Goal: Contribute content: Add original content to the website for others to see

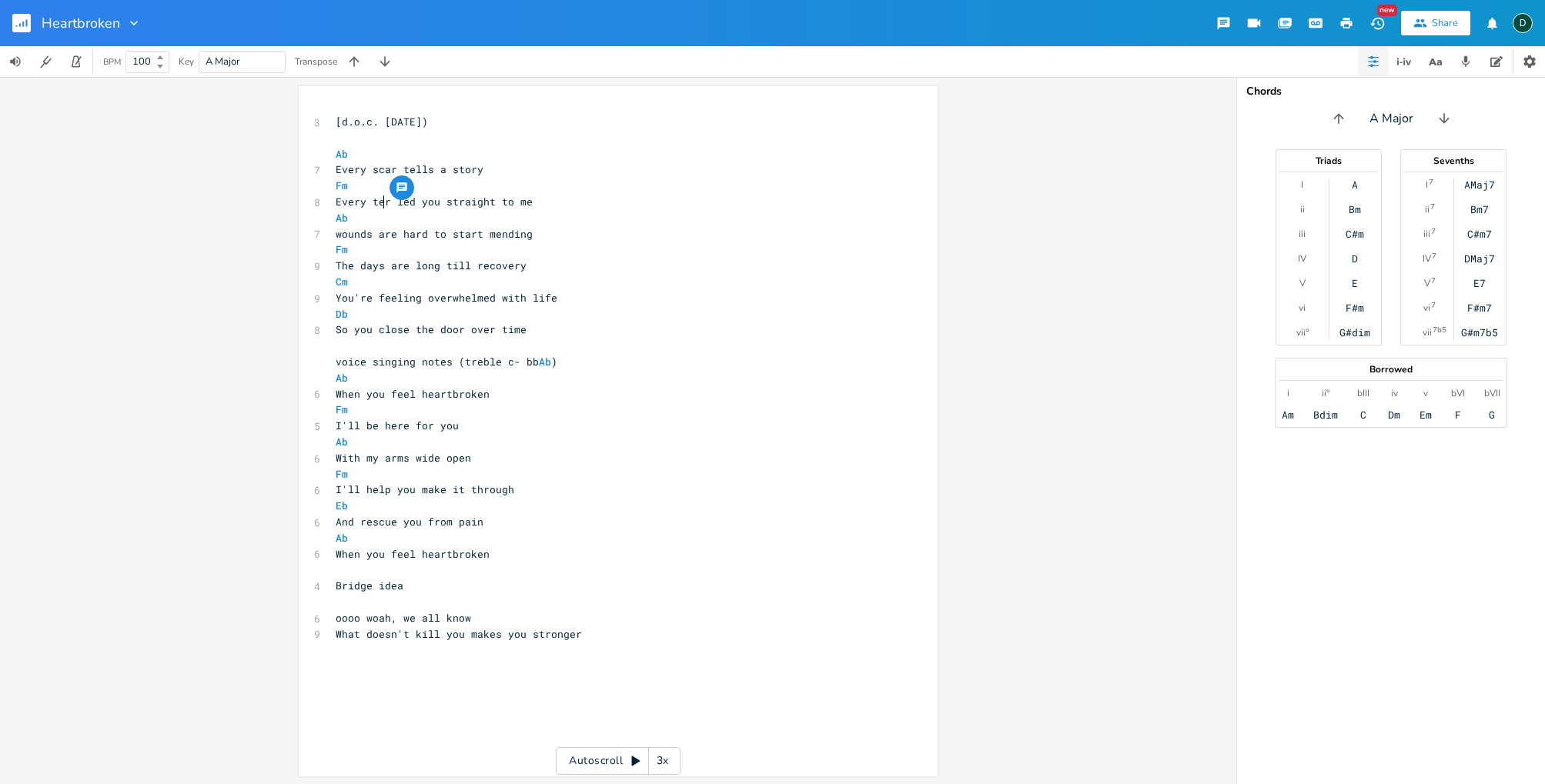
type textarea "es"
type textarea "a"
click at [333, 236] on pre "wounds are hard to start mending" at bounding box center [610, 235] width 556 height 16
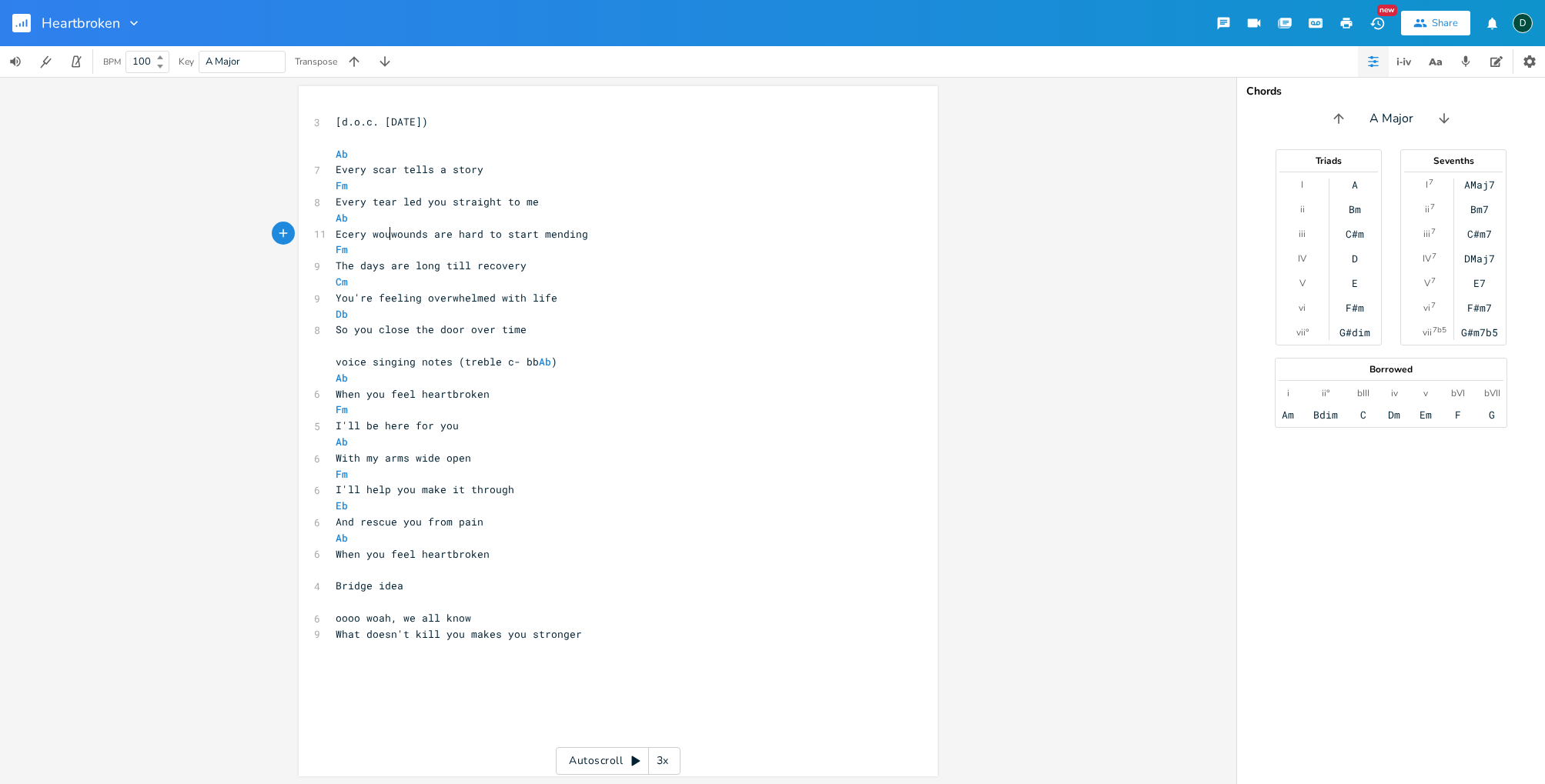
type textarea "Ecery woun"
type textarea "very"
drag, startPoint x: 412, startPoint y: 234, endPoint x: 576, endPoint y: 236, distance: 164.0
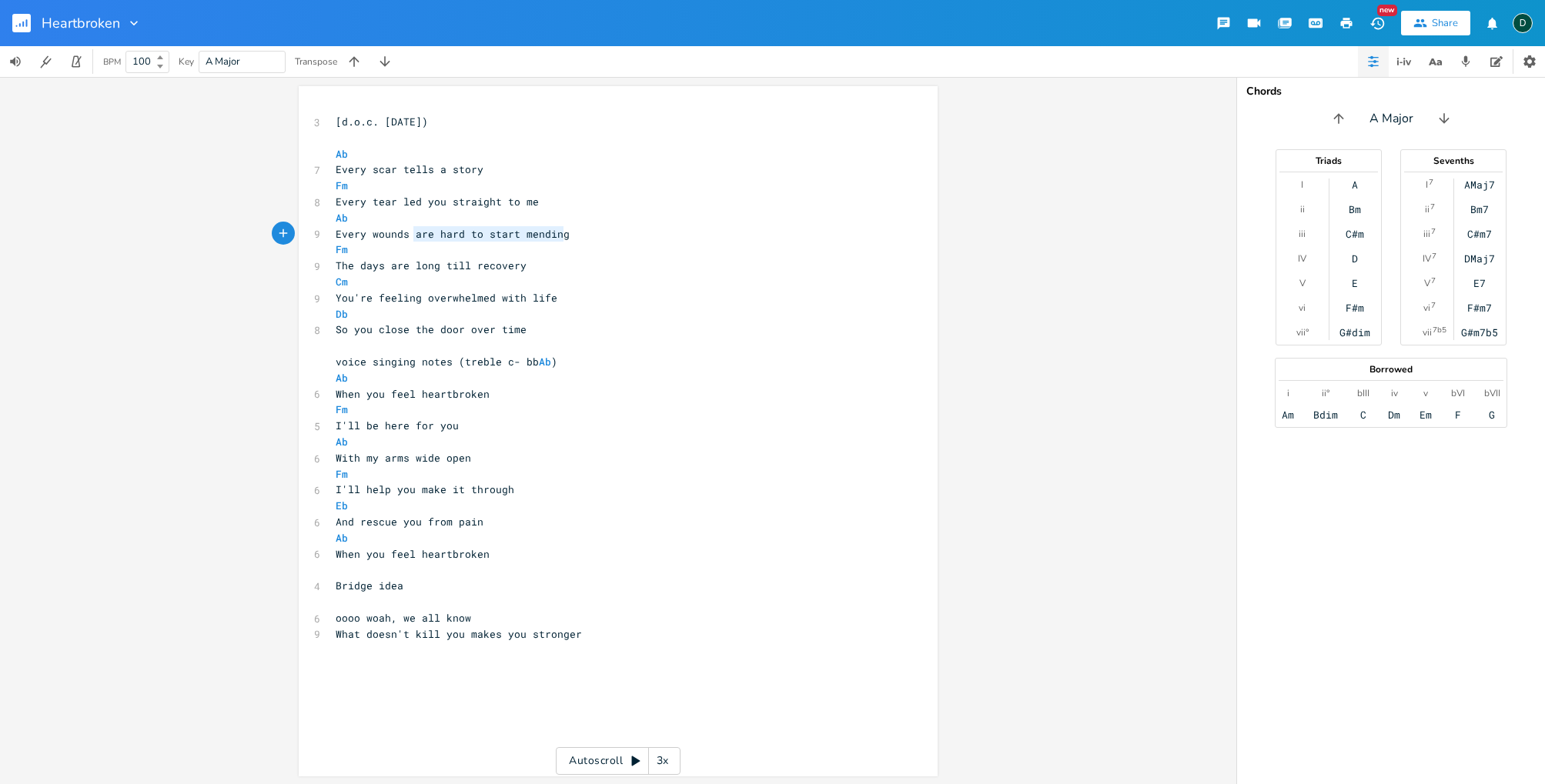
click at [576, 236] on pre "Every wounds are hard to start mending" at bounding box center [610, 235] width 556 height 16
type textarea "you try mending"
click at [544, 268] on pre "The days are long till recovery" at bounding box center [610, 266] width 556 height 16
type textarea "/makes the days long till recovery"
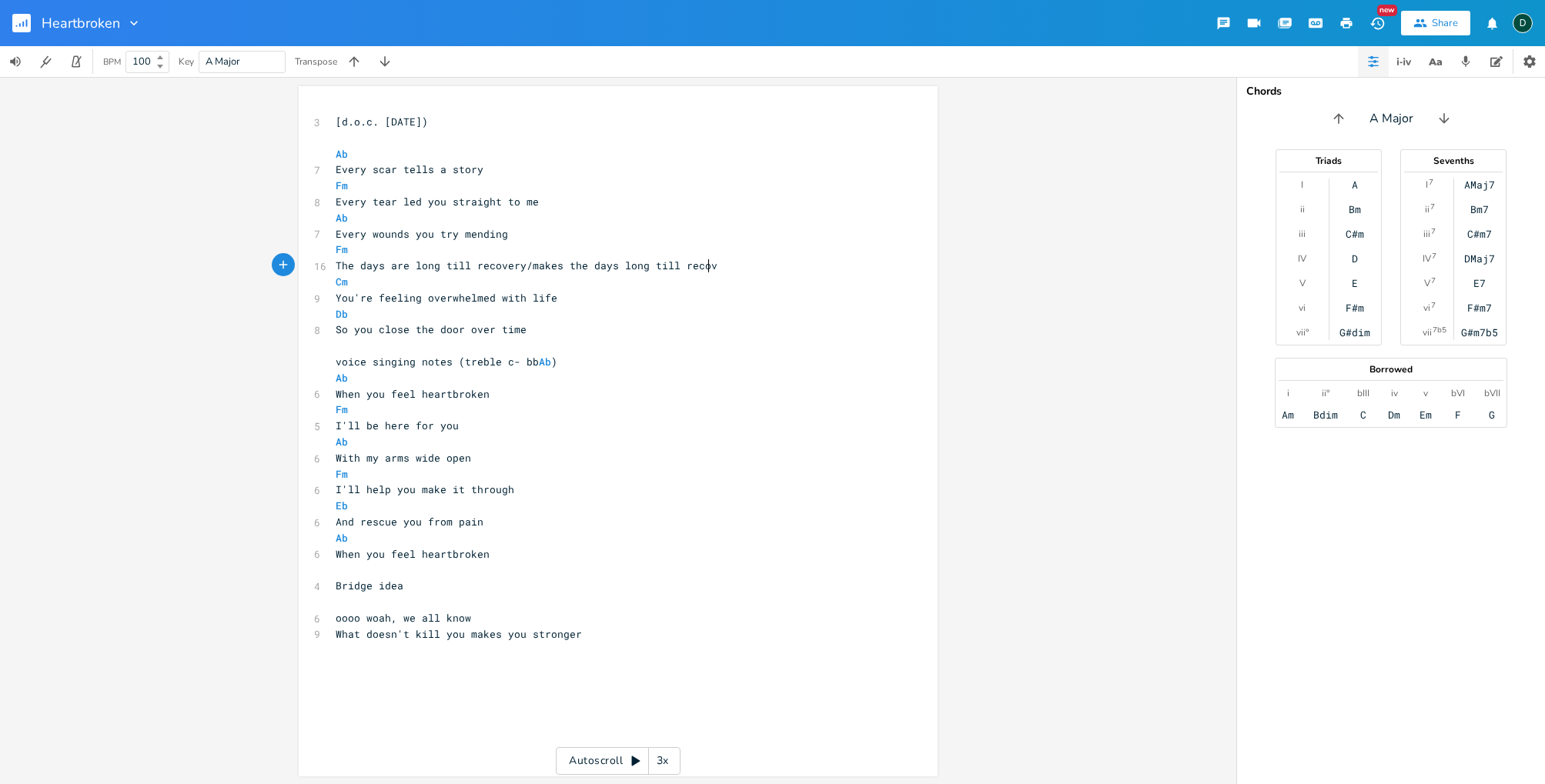
scroll to position [0, 153]
click at [523, 331] on pre "So you close the door over time" at bounding box center [610, 330] width 556 height 16
click at [519, 333] on span "So you close the door over time" at bounding box center [431, 329] width 191 height 14
click at [523, 301] on span "You're feeling overwhelmed with life" at bounding box center [447, 297] width 222 height 14
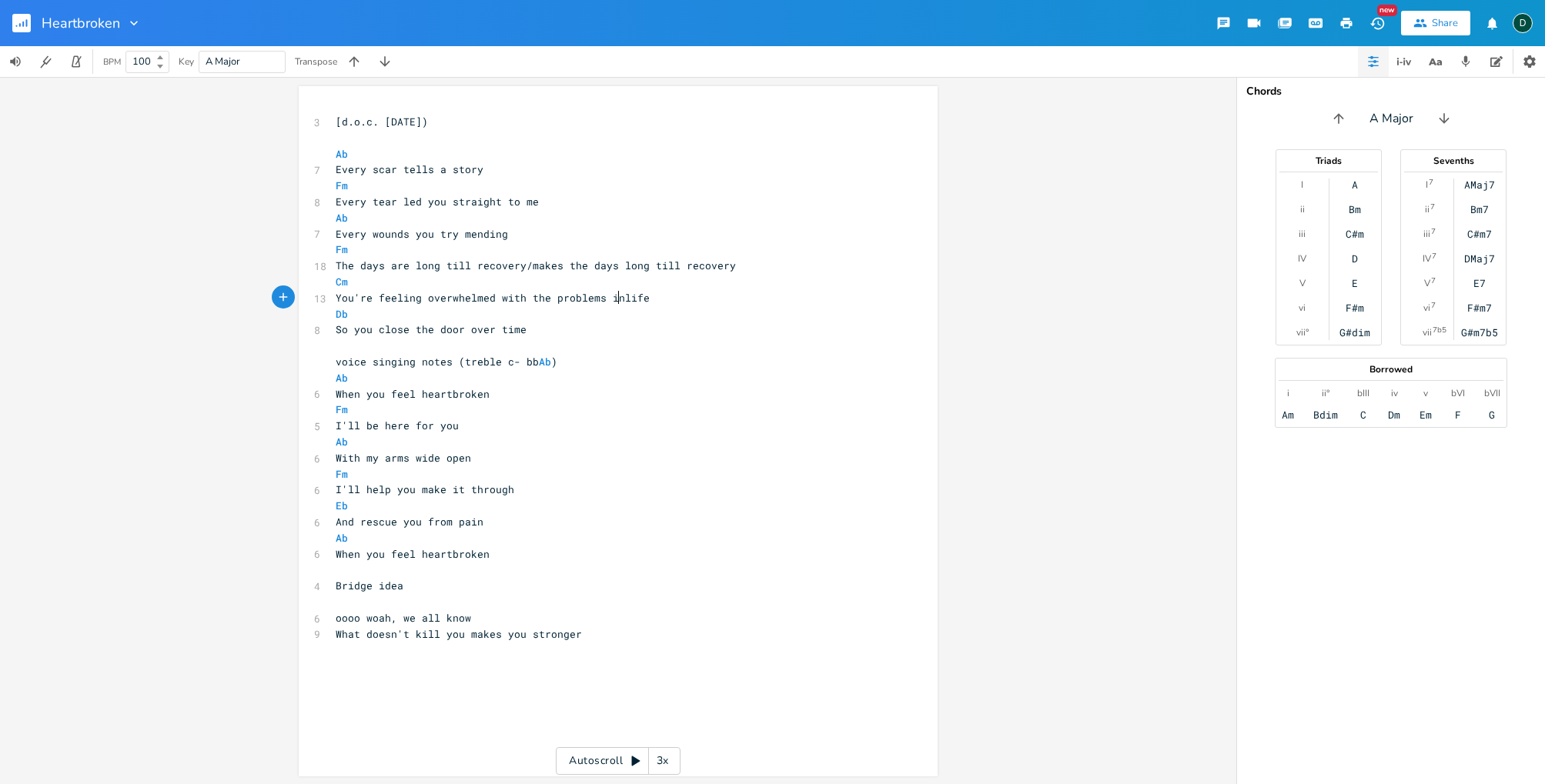
type textarea "the problems in"
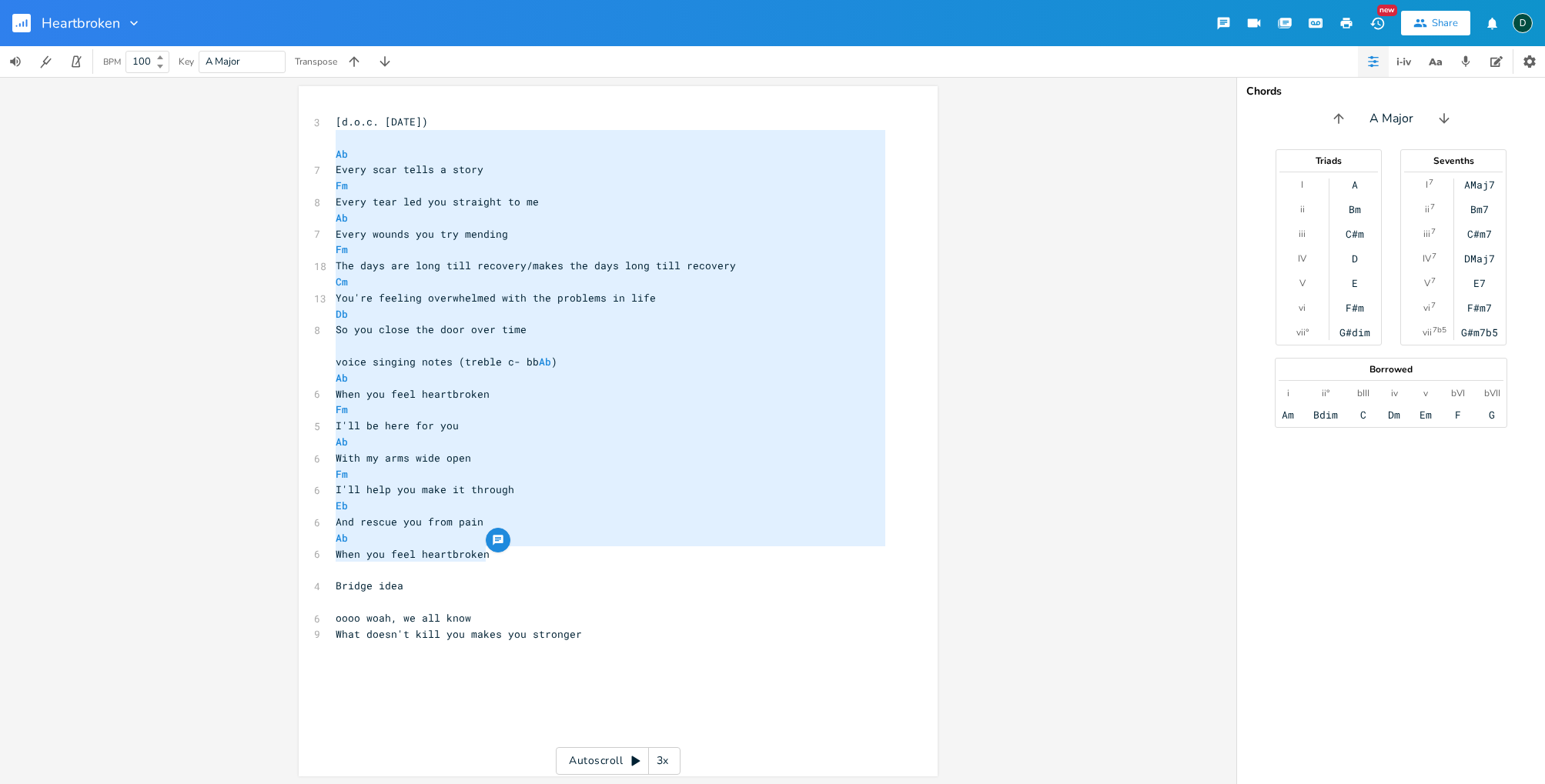
drag, startPoint x: 481, startPoint y: 557, endPoint x: 375, endPoint y: 151, distance: 419.6
click at [315, 142] on div "Ab Every scar tells a story Fm Every tear led you straight to me Ab Every wound…" at bounding box center [618, 431] width 639 height 690
type textarea "Ab Every scar tells a story Fm Every tear led you straight to me Ab Every wound…"
click at [379, 152] on pre "Ab" at bounding box center [610, 154] width 556 height 16
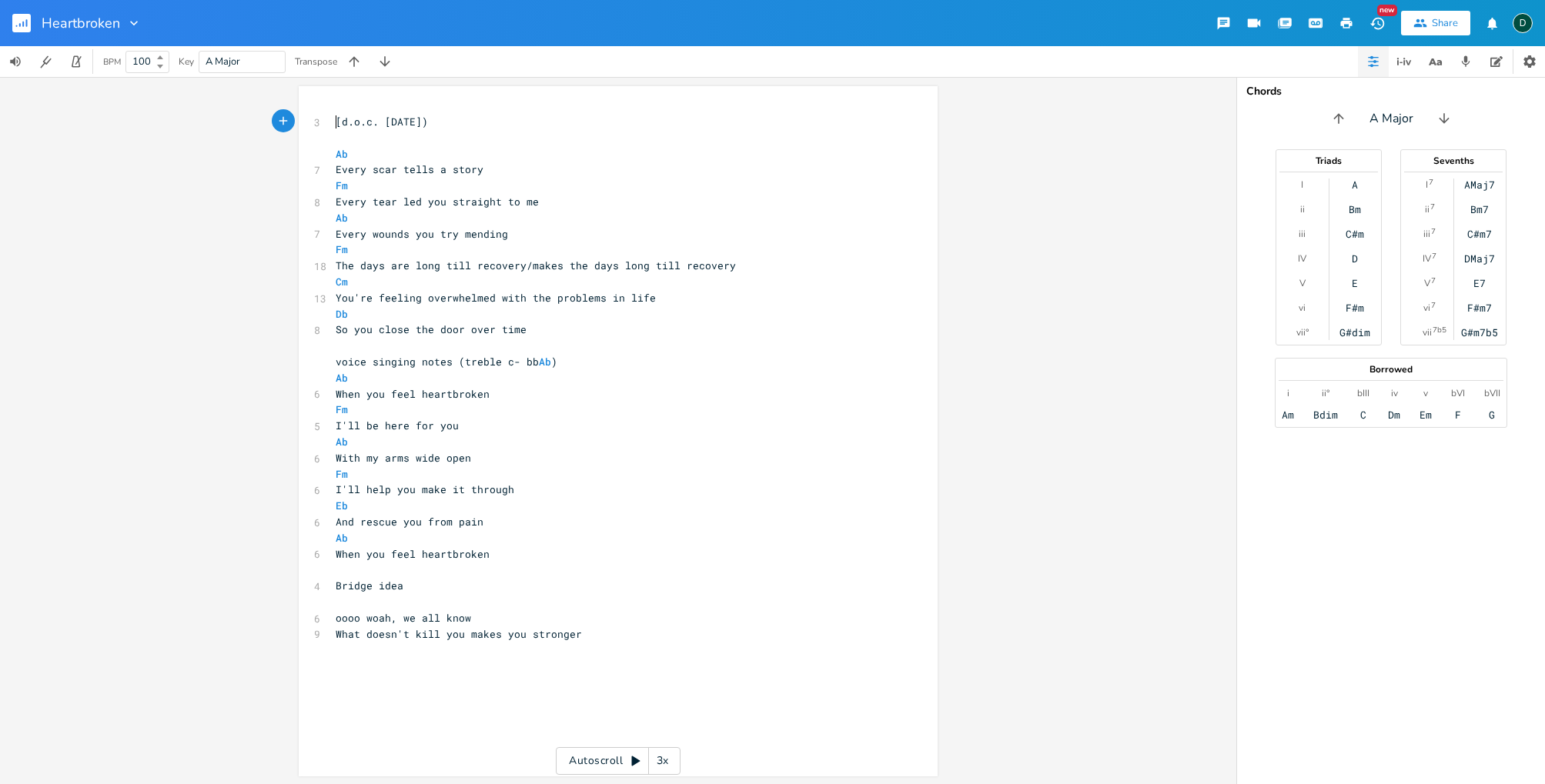
click at [336, 124] on span "[d.o.c. [DATE])" at bounding box center [382, 121] width 92 height 14
type textarea "Heartbroek"
type textarea "[PERSON_NAME]"
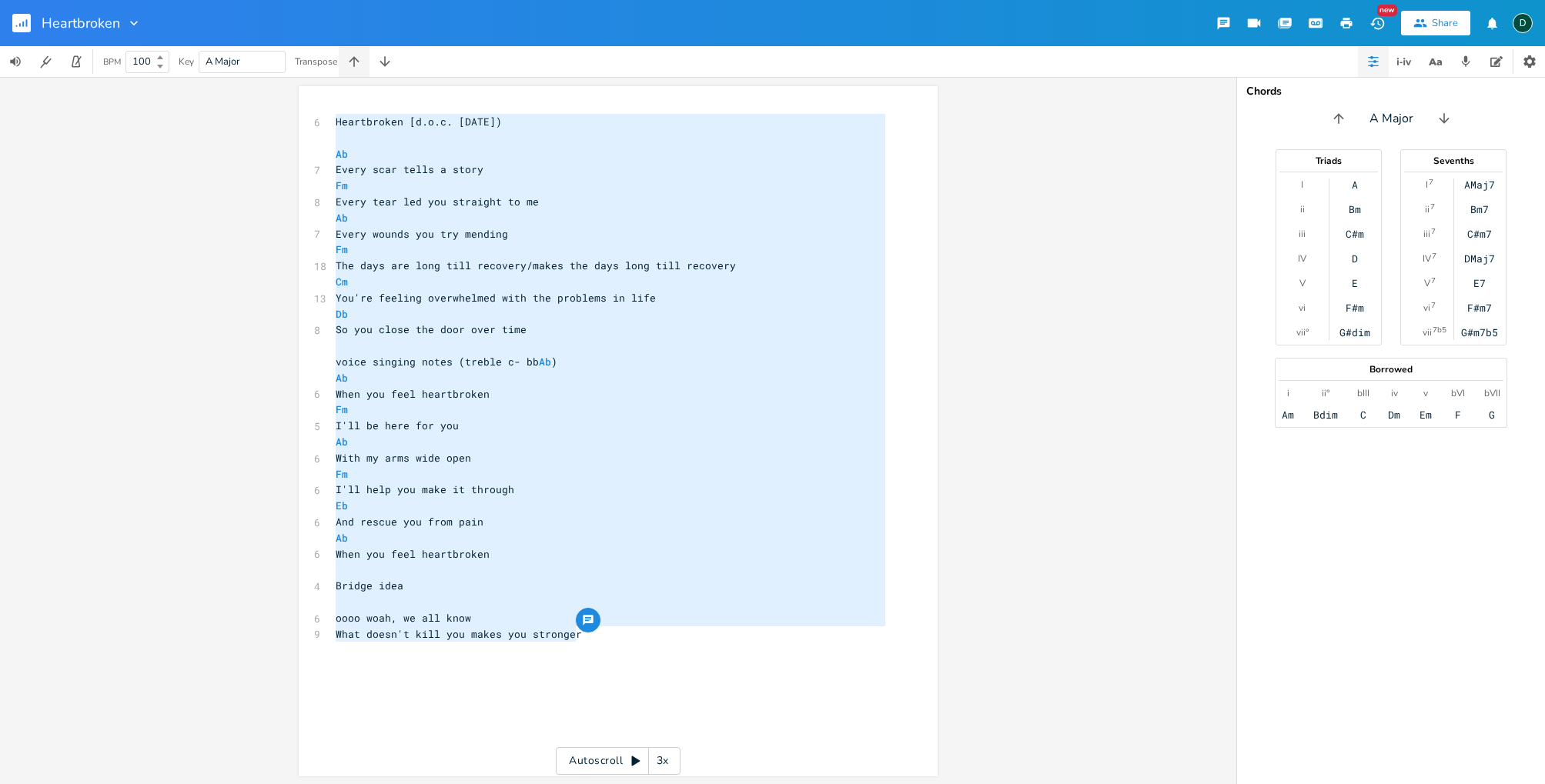
drag, startPoint x: 583, startPoint y: 635, endPoint x: 340, endPoint y: 67, distance: 617.8
click at [289, 45] on div "Heartbroken New Share D BPM 100 Key A Major Transpose Heartbroken [d.o.c. [DATE…" at bounding box center [772, 392] width 1545 height 784
type textarea "Heartbroken [d.o.c. [DATE]) Ab Every scar tells a story Fm Every tear led you s…"
